Goal: Complete application form

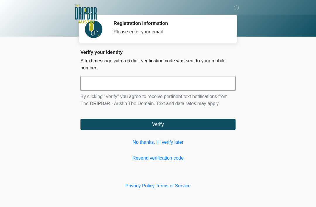
click at [201, 84] on input "text" at bounding box center [158, 83] width 155 height 15
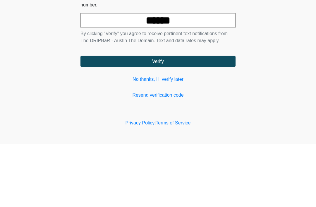
type input "******"
click at [168, 119] on button "Verify" at bounding box center [158, 124] width 155 height 11
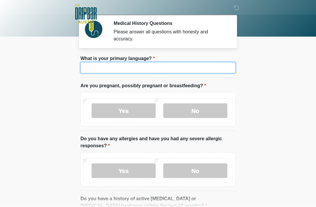
click at [190, 69] on input "What is your primary language?" at bounding box center [158, 67] width 155 height 11
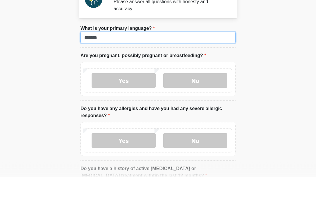
type input "*******"
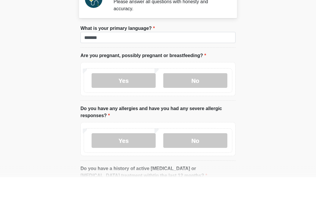
click at [202, 103] on label "No" at bounding box center [195, 110] width 64 height 15
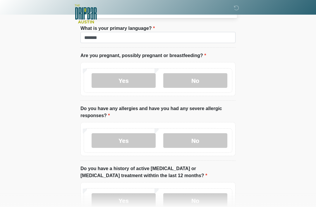
click at [211, 145] on label "No" at bounding box center [195, 140] width 64 height 15
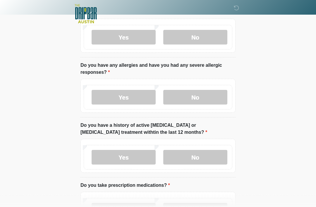
scroll to position [99, 0]
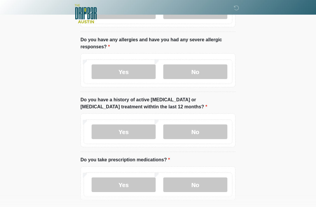
click at [212, 134] on label "No" at bounding box center [195, 132] width 64 height 15
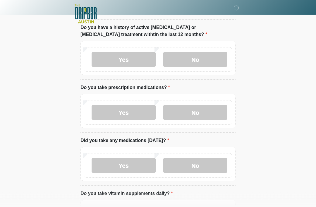
scroll to position [171, 0]
click at [139, 114] on label "Yes" at bounding box center [124, 112] width 64 height 15
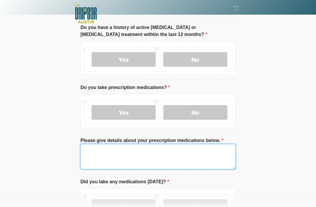
click at [204, 155] on textarea "Please give details about your prescription medications below." at bounding box center [158, 156] width 155 height 25
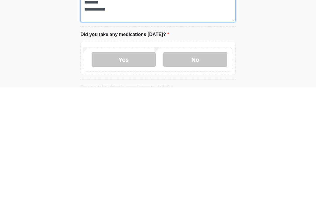
scroll to position [201, 0]
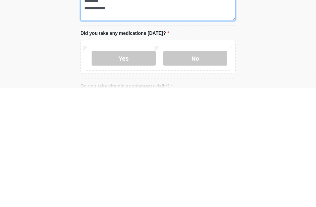
type textarea "**********"
click at [202, 170] on label "No" at bounding box center [195, 177] width 64 height 15
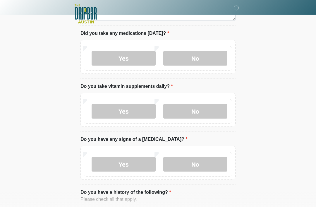
click at [132, 61] on label "Yes" at bounding box center [124, 58] width 64 height 15
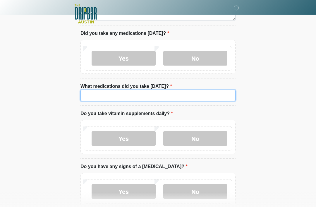
click at [168, 99] on input "What medications did you take [DATE]?" at bounding box center [158, 95] width 155 height 11
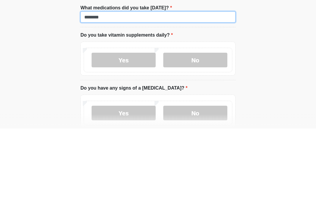
type input "********"
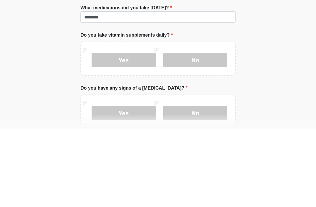
click at [132, 131] on label "Yes" at bounding box center [124, 138] width 64 height 15
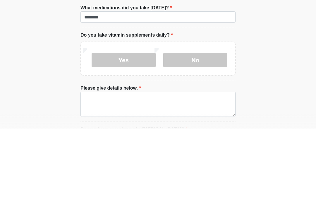
scroll to position [398, 0]
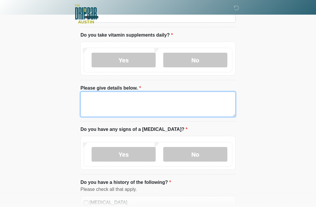
click at [187, 96] on textarea "Please give details below." at bounding box center [158, 104] width 155 height 25
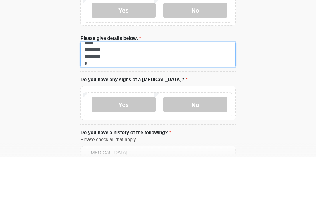
scroll to position [5, 0]
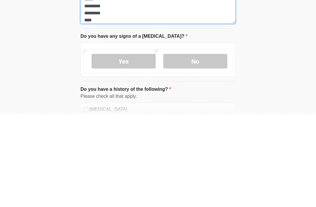
type textarea "***** ********* ********* ****"
click at [192, 147] on label "No" at bounding box center [195, 154] width 64 height 15
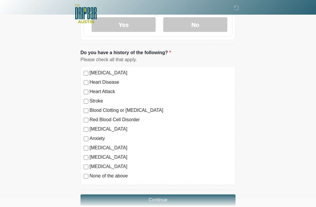
scroll to position [538, 0]
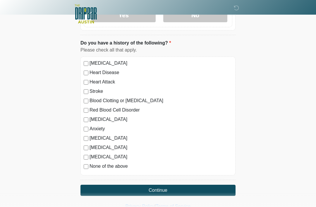
click at [199, 190] on button "Continue" at bounding box center [158, 190] width 155 height 11
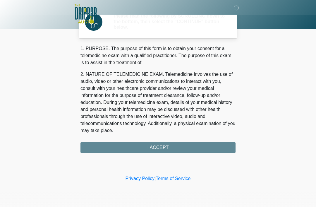
scroll to position [0, 0]
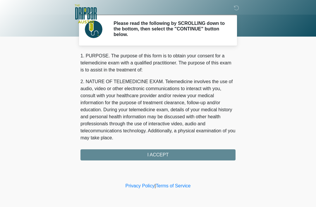
click at [196, 159] on div "1. PURPOSE. The purpose of this form is to obtain your consent for a telemedici…" at bounding box center [158, 106] width 155 height 108
click at [164, 157] on div "1. PURPOSE. The purpose of this form is to obtain your consent for a telemedici…" at bounding box center [158, 106] width 155 height 108
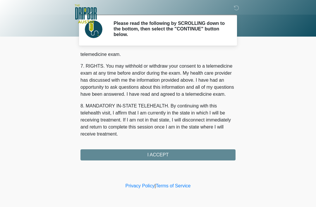
click at [166, 158] on div "1. PURPOSE. The purpose of this form is to obtain your consent for a telemedici…" at bounding box center [158, 106] width 155 height 108
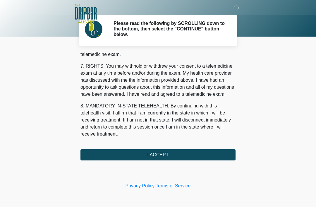
click at [172, 157] on button "I ACCEPT" at bounding box center [158, 154] width 155 height 11
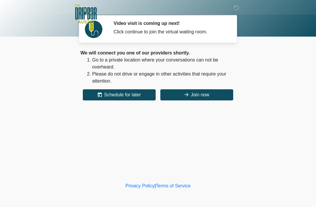
click at [199, 94] on button "Join now" at bounding box center [197, 94] width 73 height 11
